Goal: Task Accomplishment & Management: Manage account settings

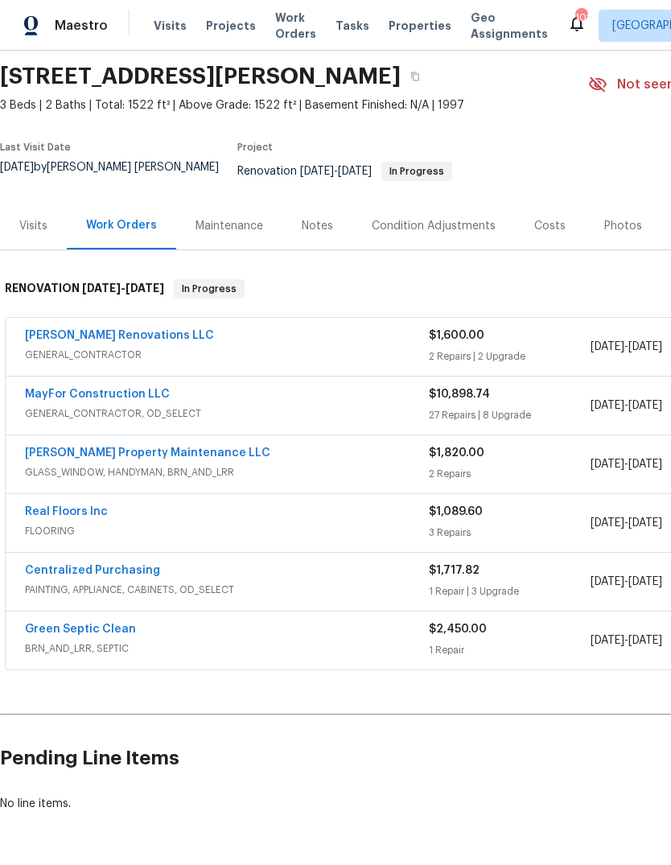
scroll to position [53, 0]
click at [117, 416] on span "GENERAL_CONTRACTOR, OD_SELECT" at bounding box center [227, 413] width 404 height 16
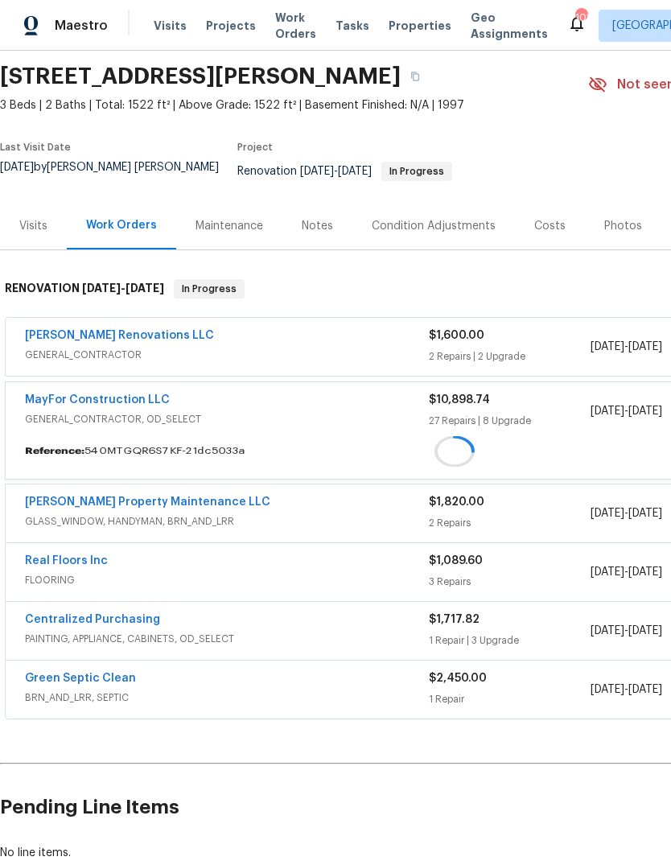
click at [117, 408] on span "MayFor Construction LLC" at bounding box center [97, 400] width 145 height 16
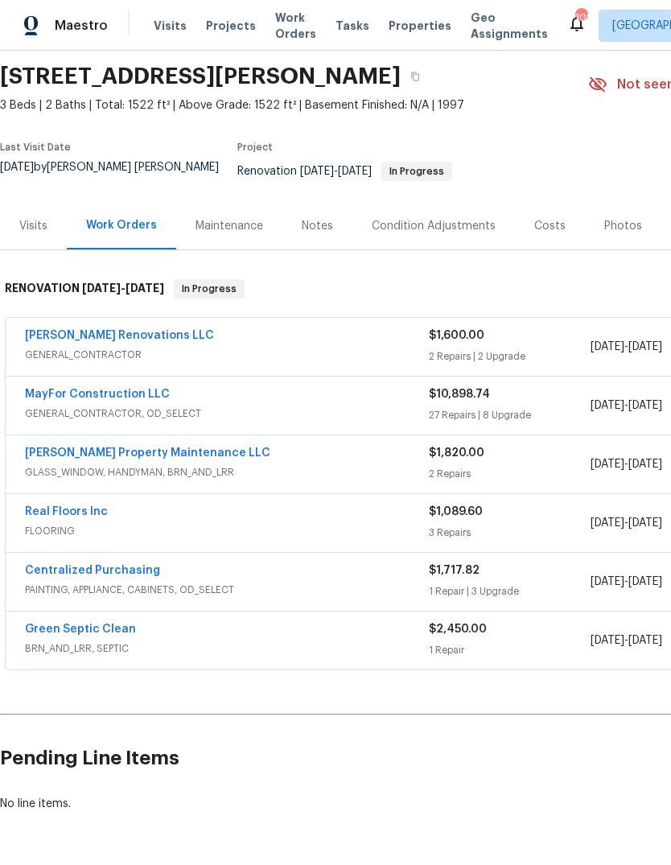
click at [141, 396] on link "MayFor Construction LLC" at bounding box center [97, 394] width 145 height 11
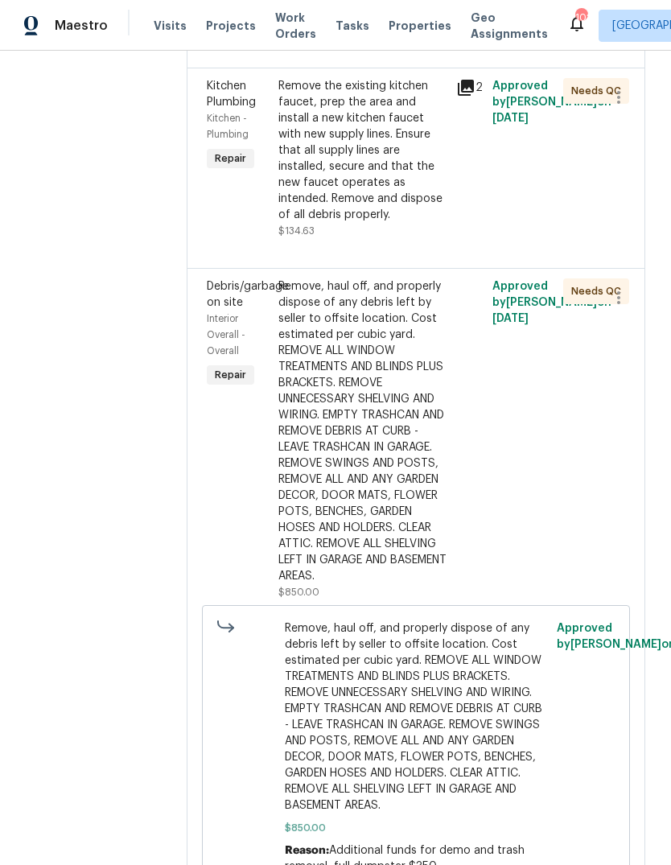
scroll to position [653, 0]
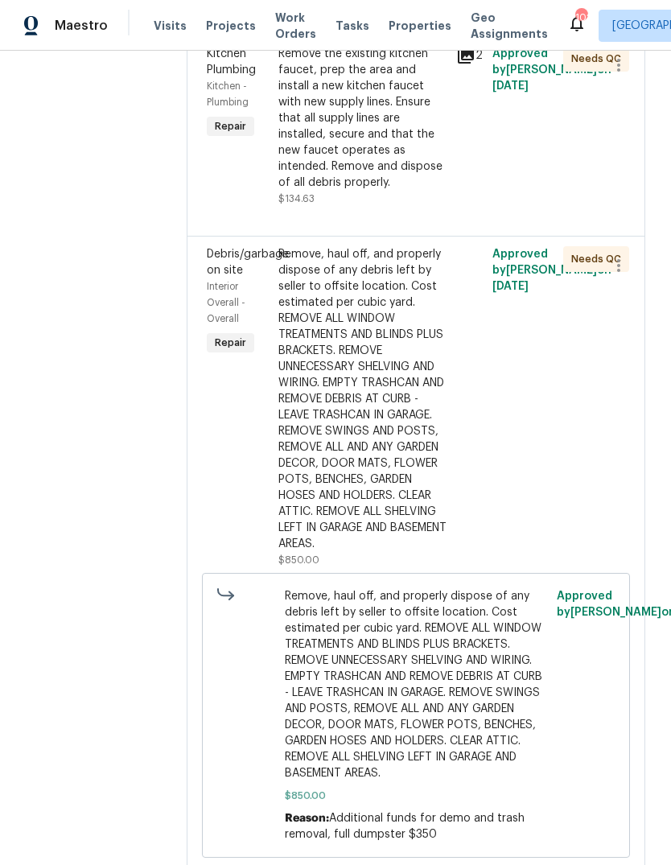
click at [385, 434] on div "Remove, haul off, and properly dispose of any debris left by seller to offsite …" at bounding box center [362, 399] width 169 height 306
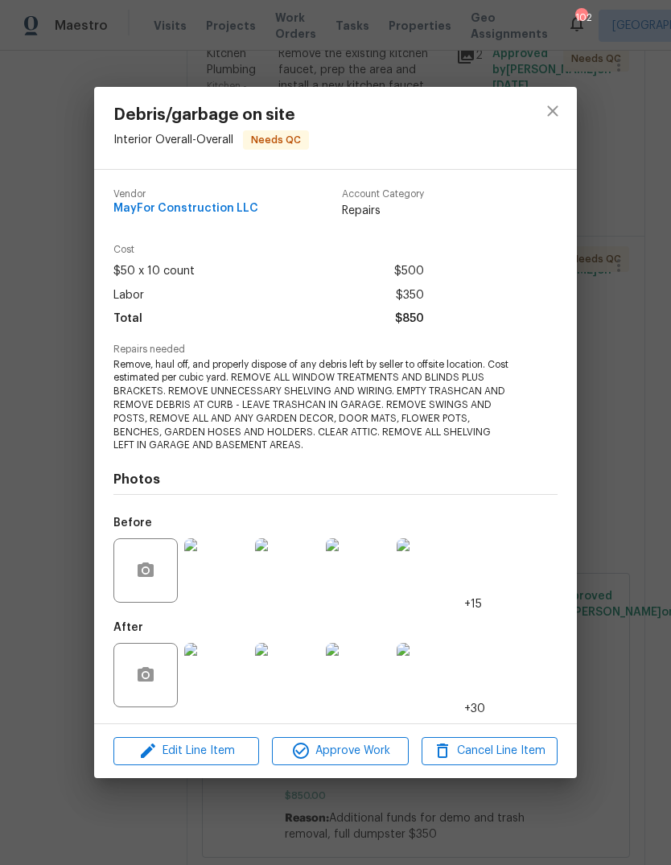
click at [227, 673] on img at bounding box center [216, 675] width 64 height 64
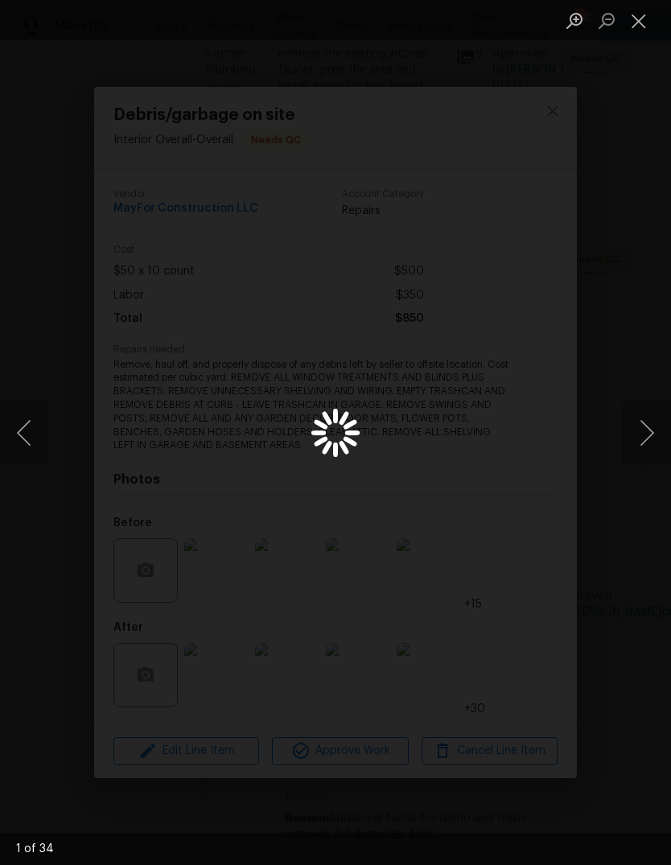
click at [644, 22] on button "Close lightbox" at bounding box center [639, 20] width 32 height 28
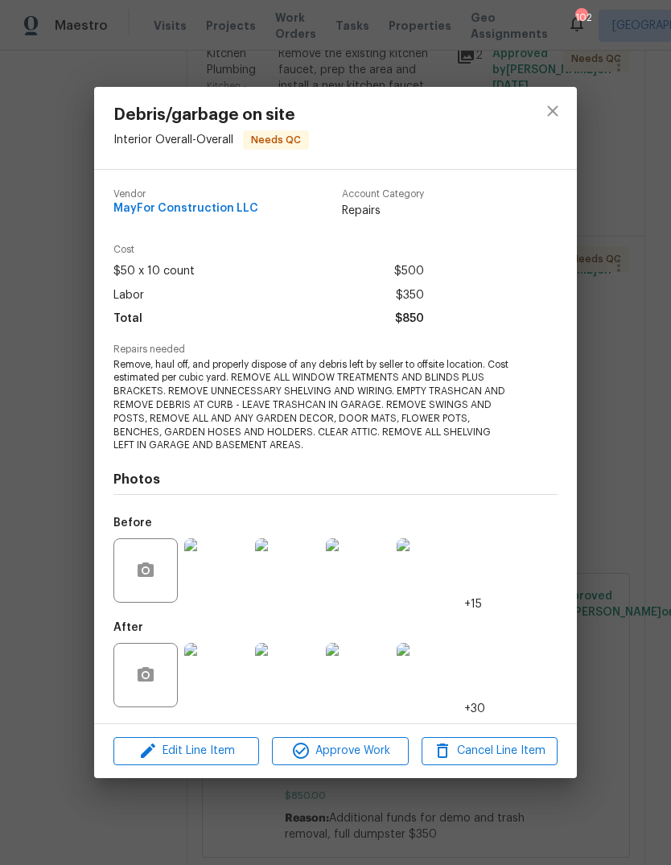
click at [240, 570] on img at bounding box center [216, 570] width 64 height 64
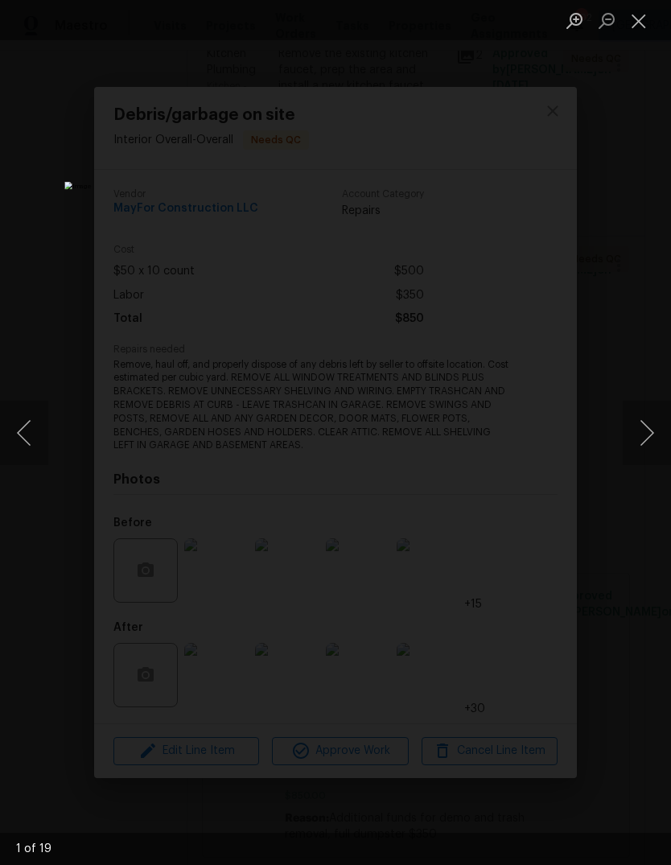
click at [645, 432] on button "Next image" at bounding box center [647, 433] width 48 height 64
click at [652, 436] on button "Next image" at bounding box center [647, 433] width 48 height 64
click at [648, 430] on button "Next image" at bounding box center [647, 433] width 48 height 64
click at [35, 432] on button "Previous image" at bounding box center [24, 433] width 48 height 64
click at [647, 433] on button "Next image" at bounding box center [647, 433] width 48 height 64
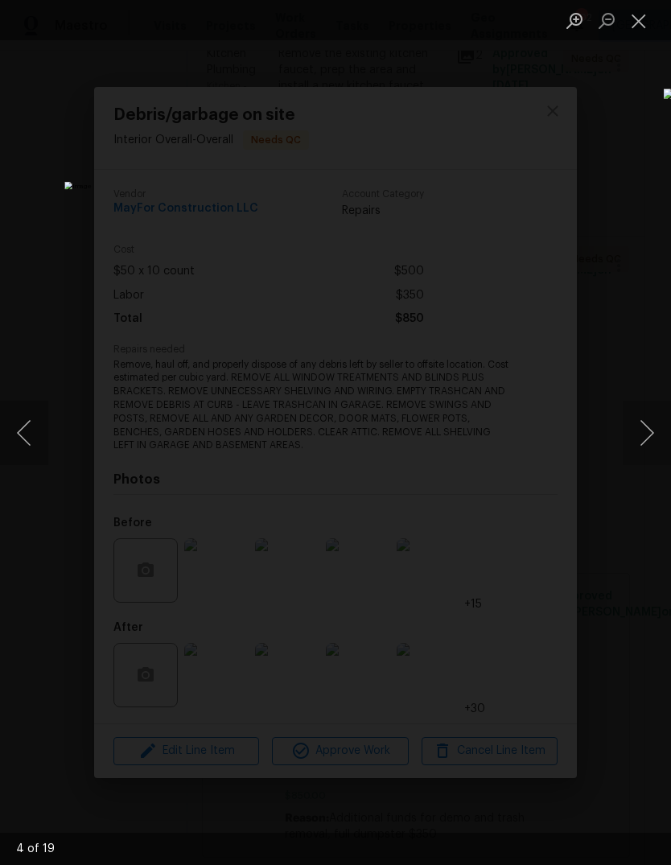
click at [639, 434] on button "Next image" at bounding box center [647, 433] width 48 height 64
click at [645, 436] on button "Next image" at bounding box center [647, 433] width 48 height 64
click at [646, 434] on button "Next image" at bounding box center [647, 433] width 48 height 64
click at [649, 429] on button "Next image" at bounding box center [647, 433] width 48 height 64
click at [651, 434] on button "Next image" at bounding box center [647, 433] width 48 height 64
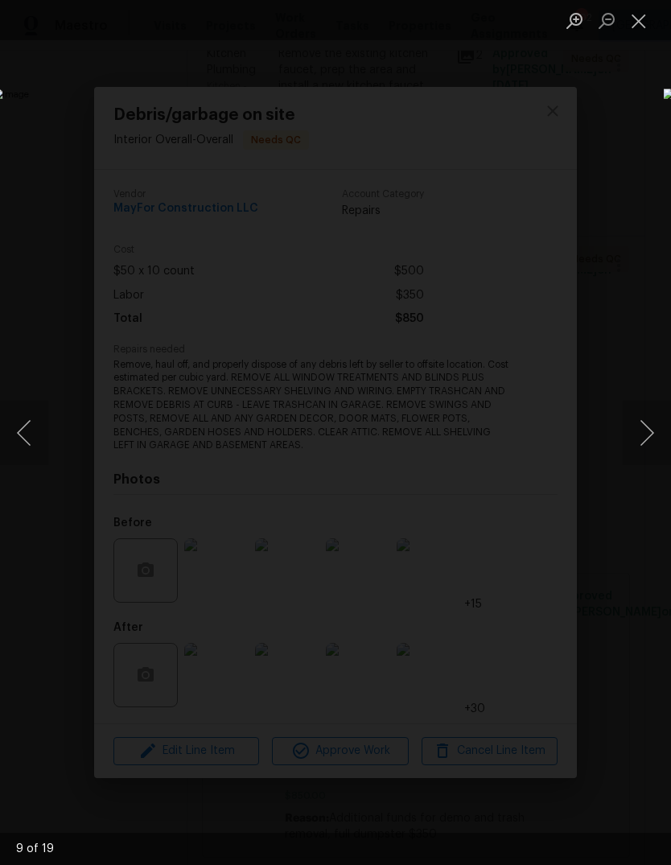
click at [526, 438] on img "Lightbox" at bounding box center [259, 432] width 533 height 688
click at [648, 431] on button "Next image" at bounding box center [647, 433] width 48 height 64
click at [660, 438] on button "Next image" at bounding box center [647, 433] width 48 height 64
click at [644, 435] on button "Next image" at bounding box center [647, 433] width 48 height 64
click at [637, 439] on button "Next image" at bounding box center [647, 433] width 48 height 64
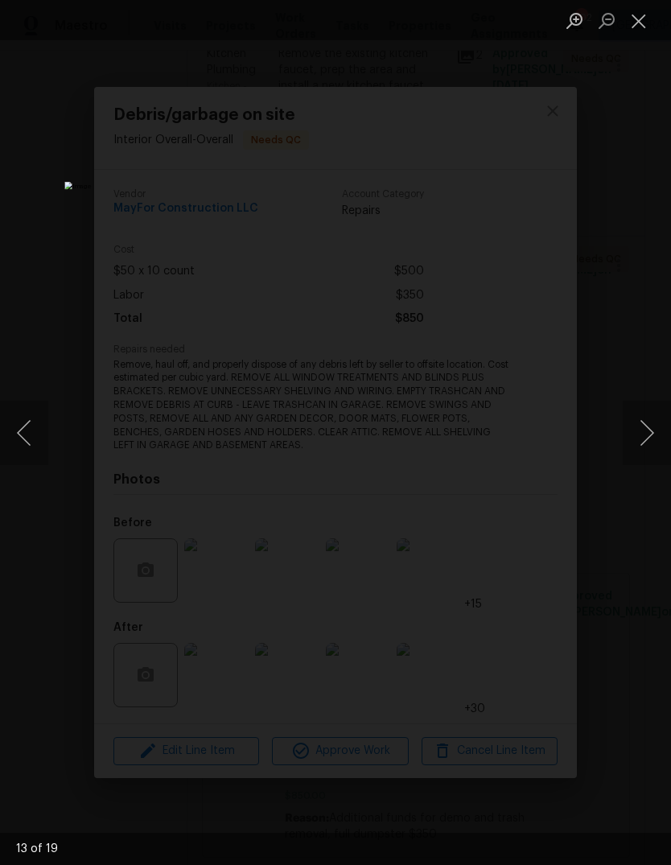
click at [648, 446] on button "Next image" at bounding box center [647, 433] width 48 height 64
click at [653, 445] on button "Next image" at bounding box center [647, 433] width 48 height 64
click at [647, 445] on button "Next image" at bounding box center [647, 433] width 48 height 64
click at [639, 437] on button "Next image" at bounding box center [647, 433] width 48 height 64
click at [644, 434] on button "Next image" at bounding box center [647, 433] width 48 height 64
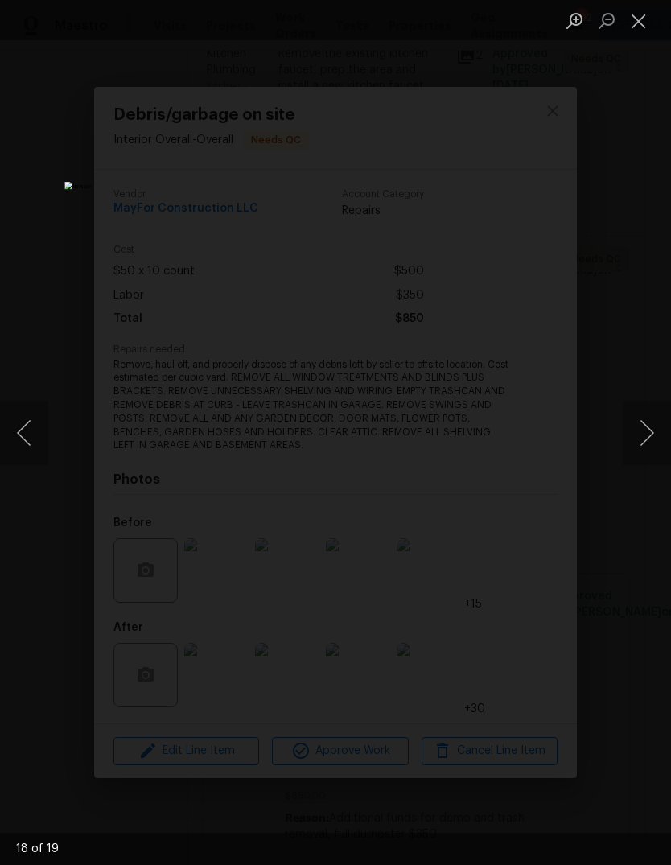
click at [636, 446] on button "Next image" at bounding box center [647, 433] width 48 height 64
click at [637, 439] on button "Next image" at bounding box center [647, 433] width 48 height 64
click at [636, 438] on button "Next image" at bounding box center [647, 433] width 48 height 64
click at [634, 465] on div "Lightbox" at bounding box center [335, 432] width 671 height 865
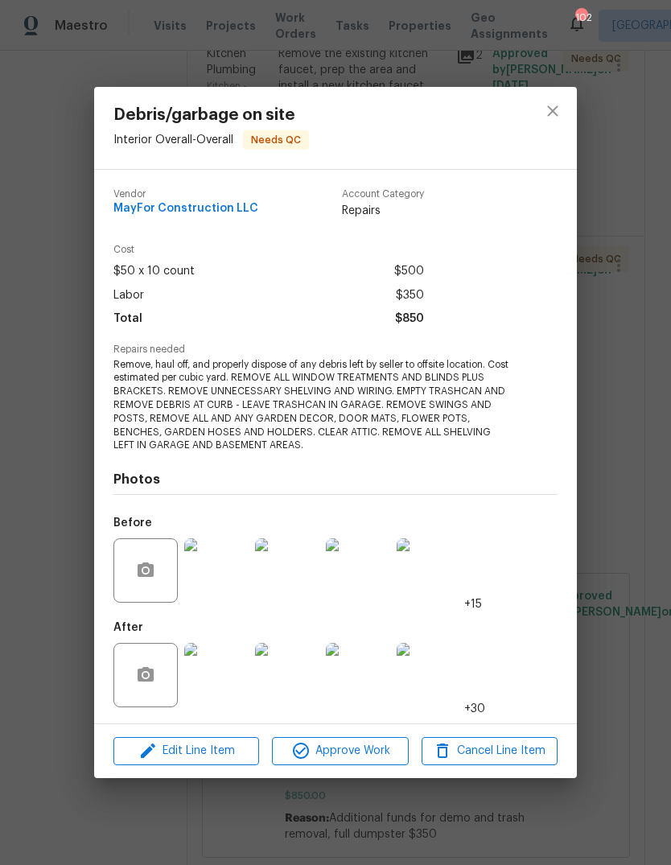
click at [623, 435] on div "Debris/garbage on site Interior Overall - Overall Needs QC Vendor MayFor Constr…" at bounding box center [335, 432] width 671 height 865
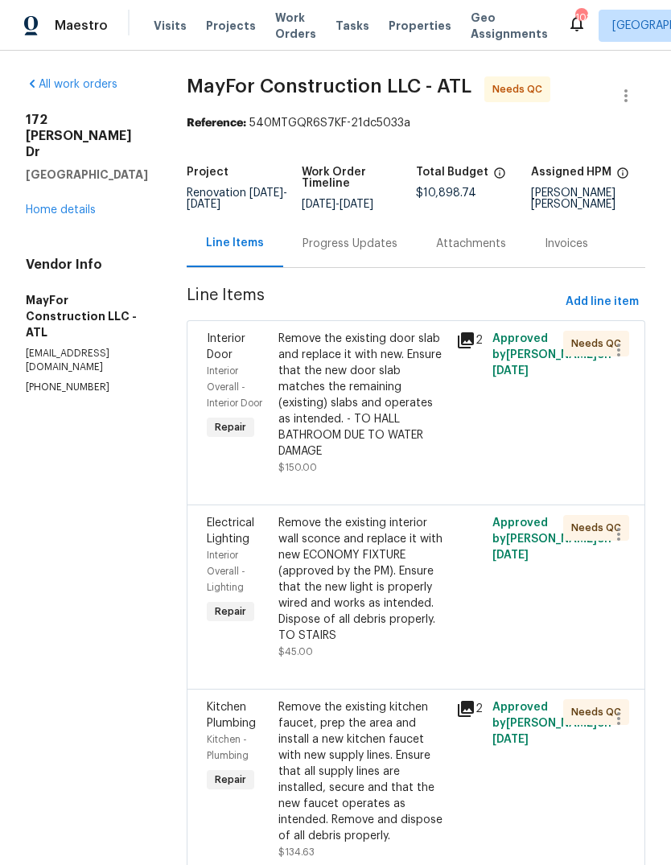
scroll to position [0, 0]
click at [65, 204] on link "Home details" at bounding box center [61, 209] width 70 height 11
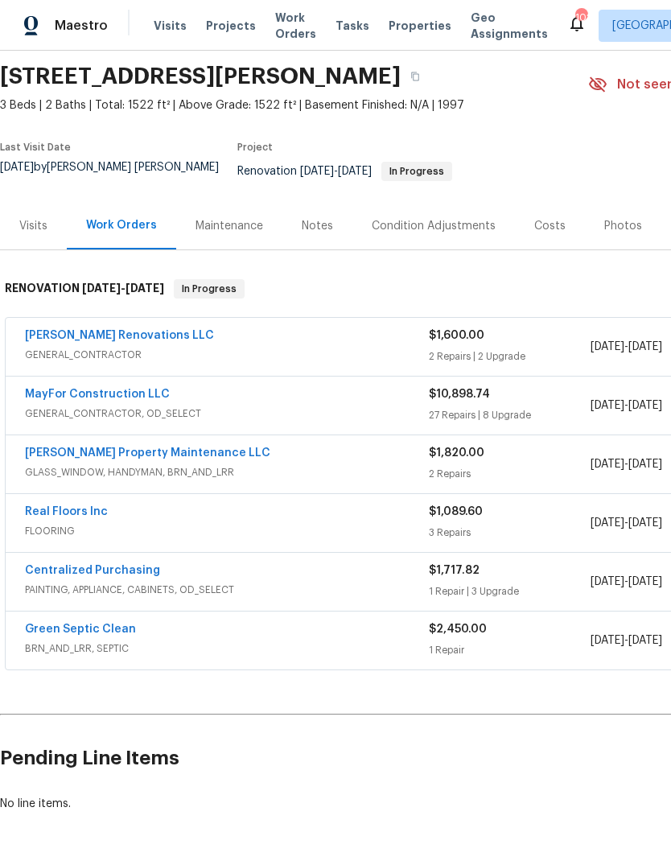
scroll to position [53, 0]
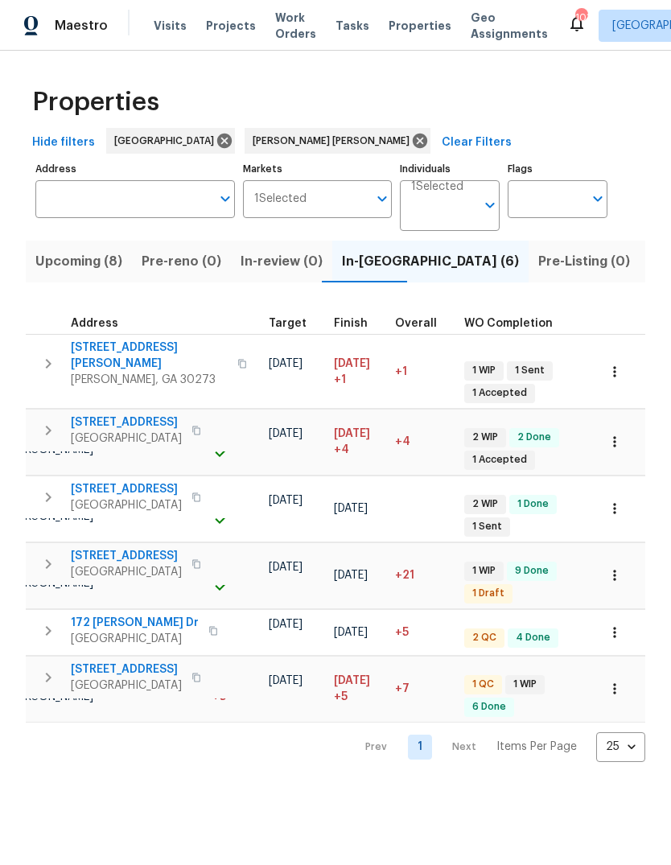
scroll to position [13, 399]
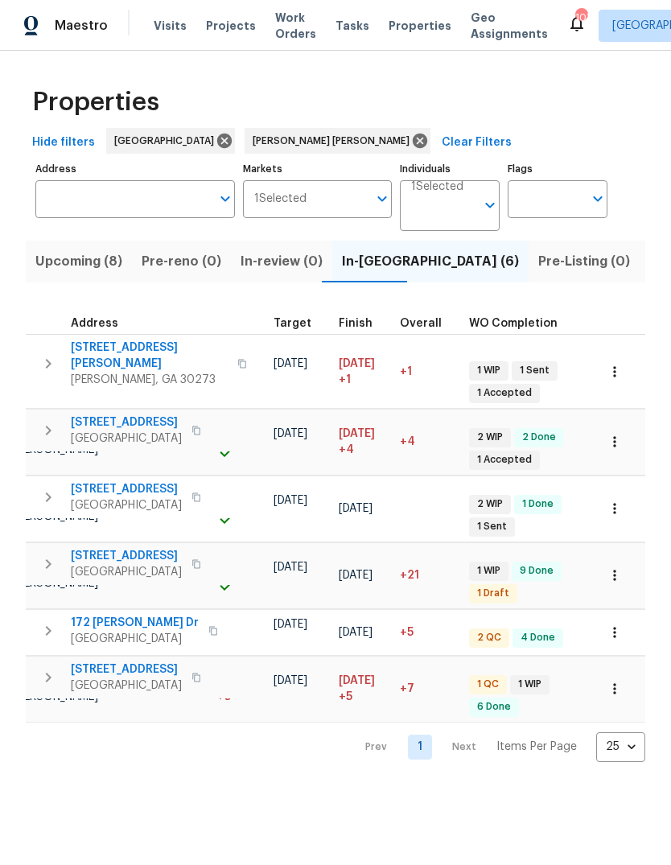
click at [384, 609] on td "[DATE]" at bounding box center [362, 632] width 61 height 46
